Goal: Information Seeking & Learning: Learn about a topic

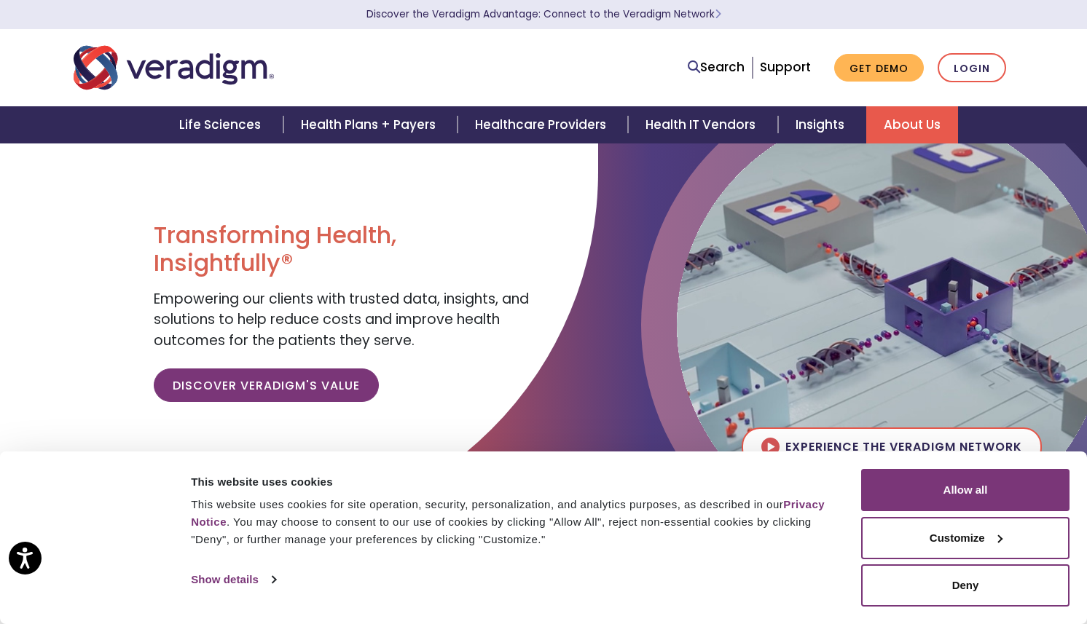
click at [914, 116] on link "About Us" at bounding box center [912, 124] width 92 height 37
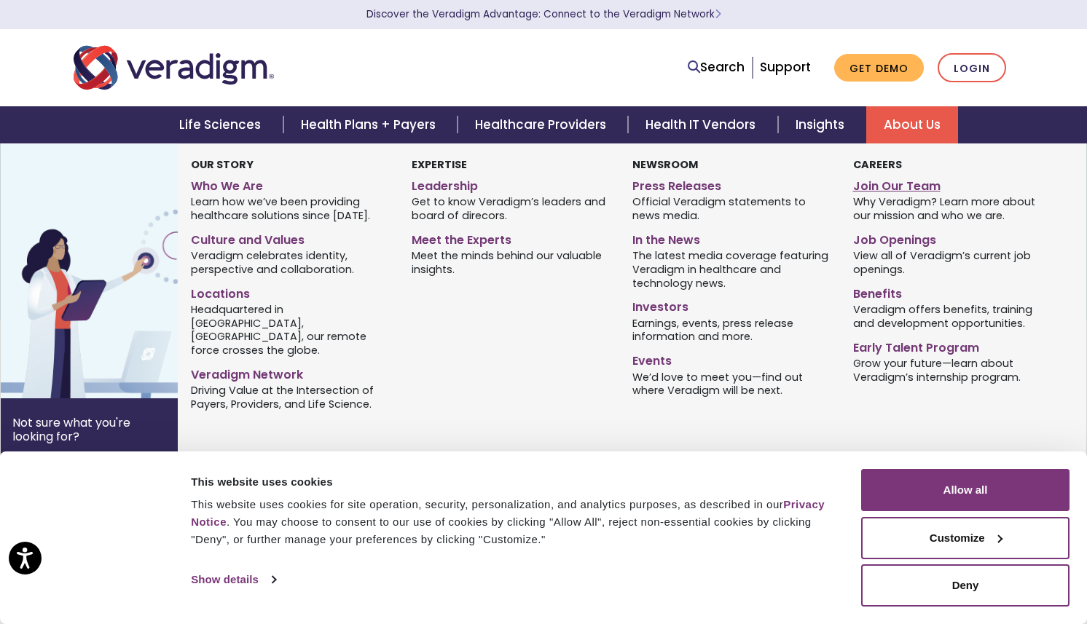
click at [892, 190] on link "Join Our Team" at bounding box center [952, 183] width 199 height 21
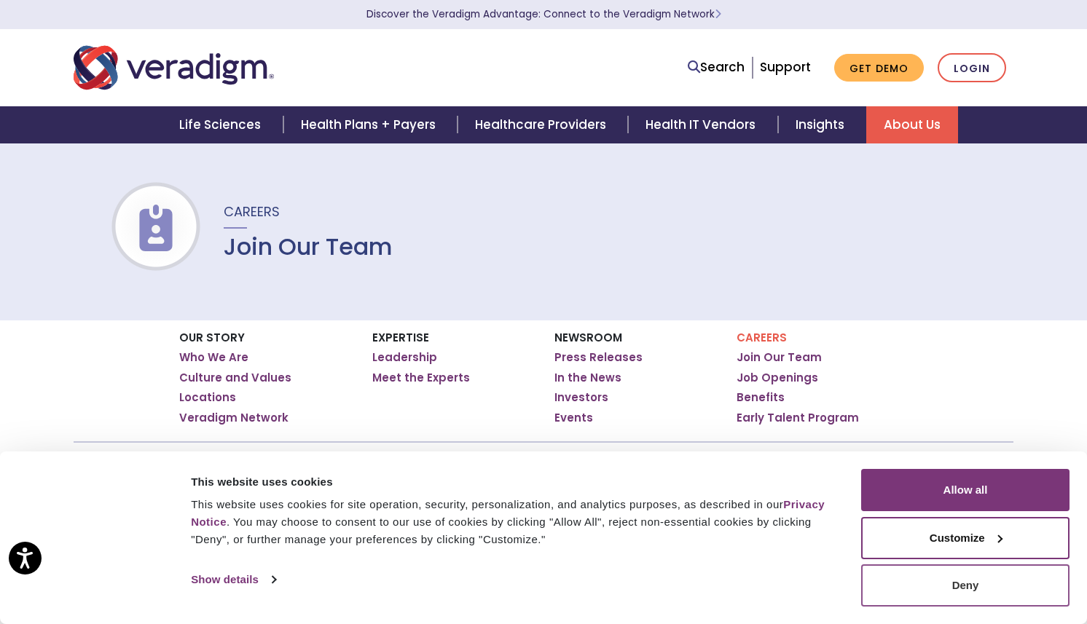
click at [955, 581] on button "Deny" at bounding box center [965, 586] width 208 height 42
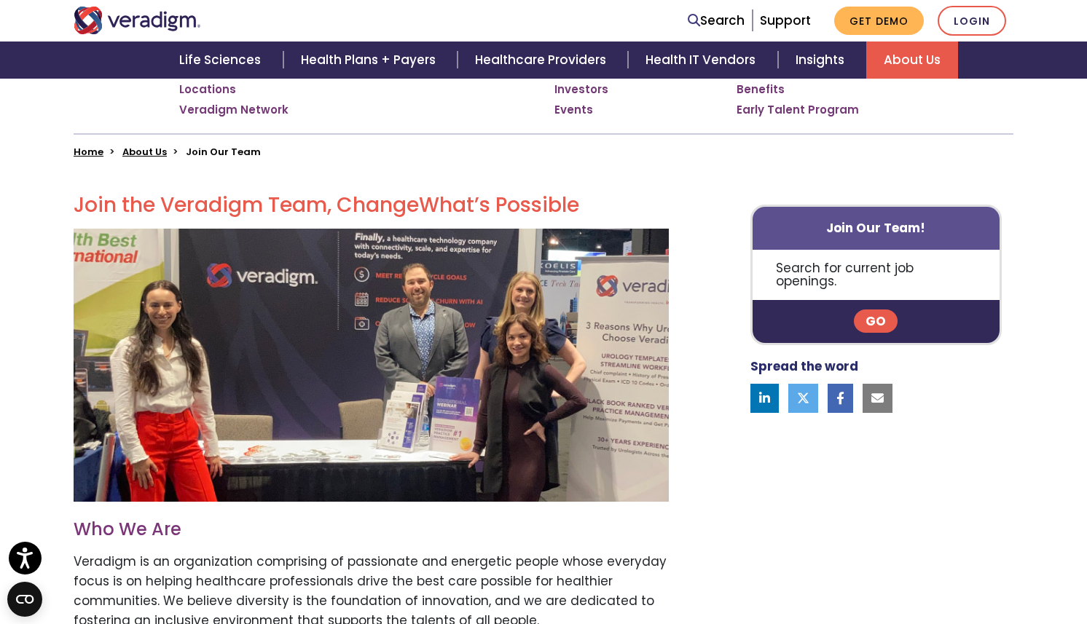
scroll to position [410, 0]
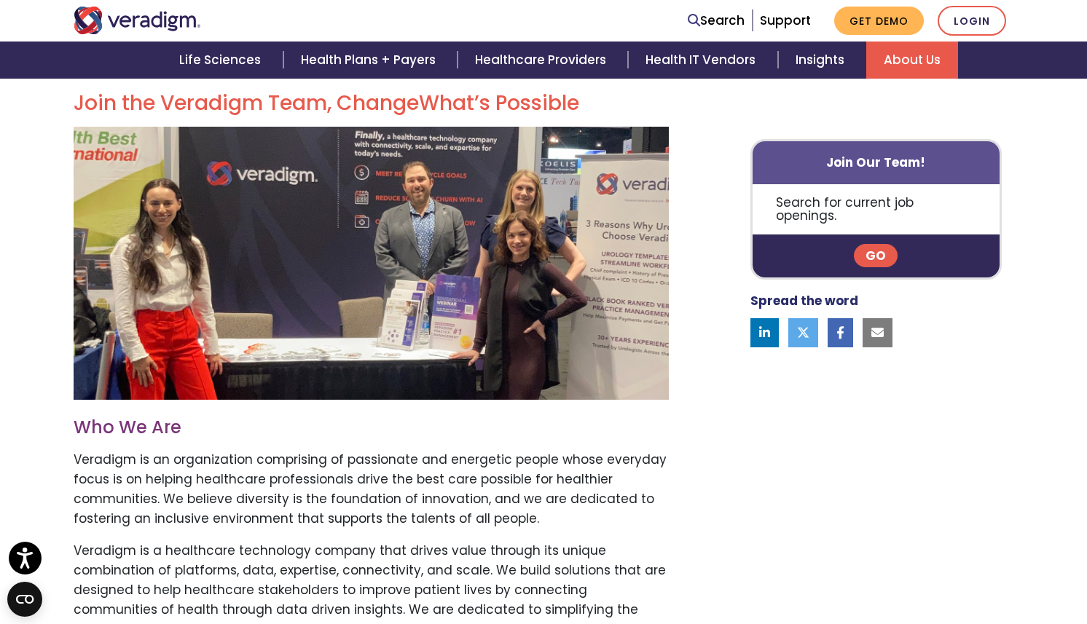
click at [425, 454] on p "Veradigm is an organization comprising of passionate and energetic people whose…" at bounding box center [371, 489] width 595 height 79
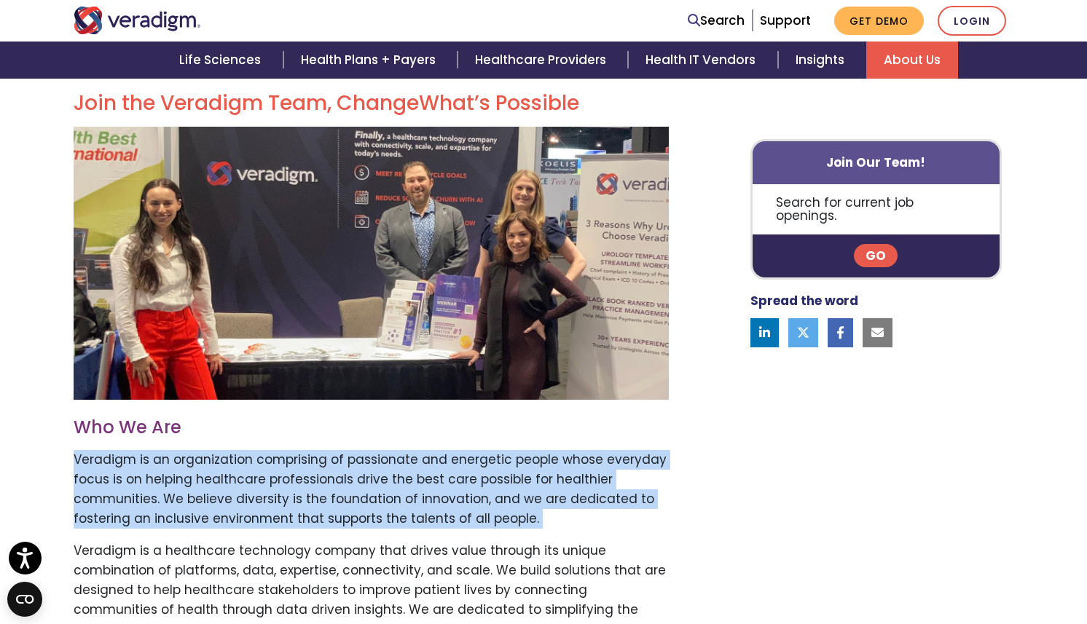
click at [346, 537] on div "Join the Veradigm Team, Change What’s Possible Who We Are Veradigm is an organi…" at bounding box center [383, 522] width 641 height 863
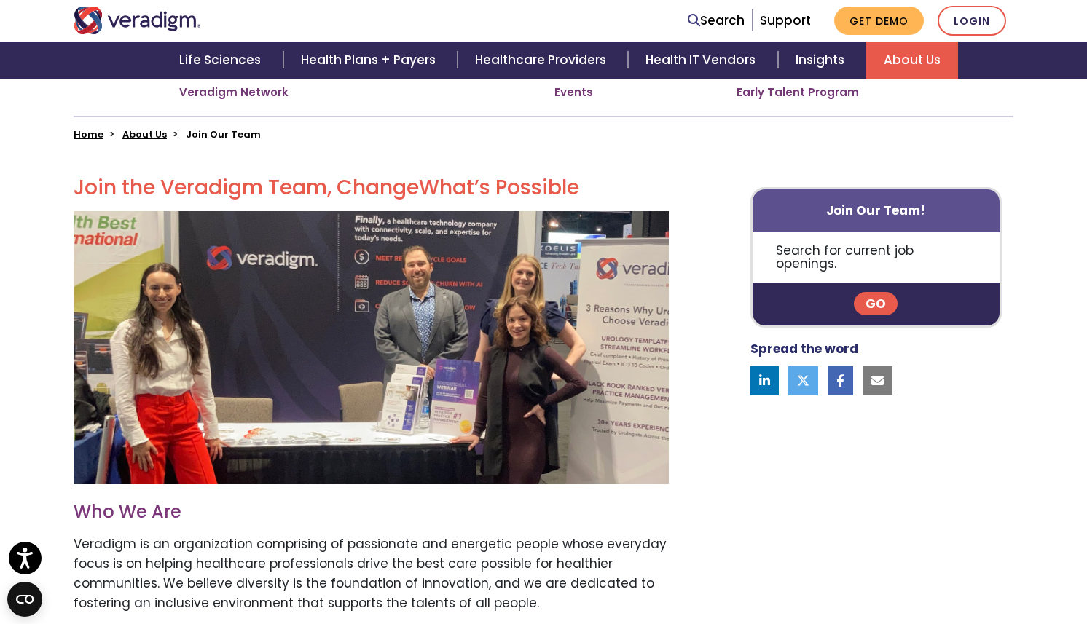
scroll to position [313, 0]
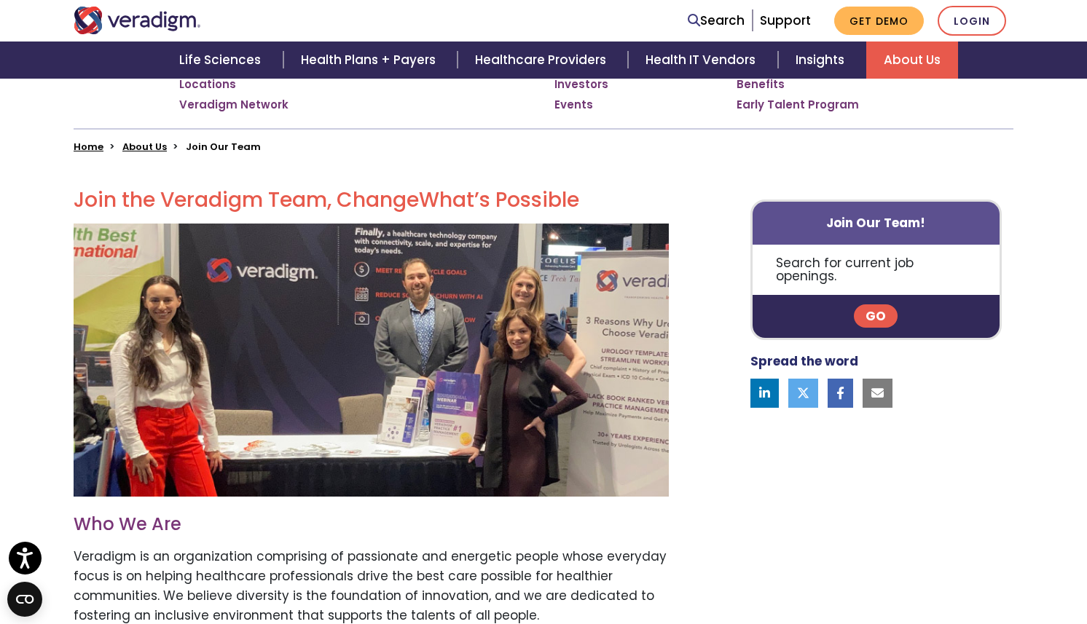
click at [876, 306] on link "Go" at bounding box center [876, 316] width 44 height 23
